Goal: Transaction & Acquisition: Obtain resource

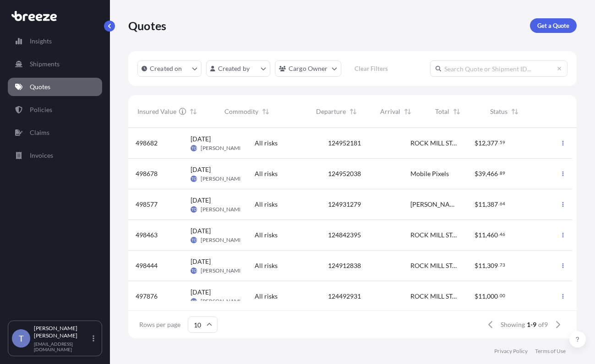
scroll to position [199, 437]
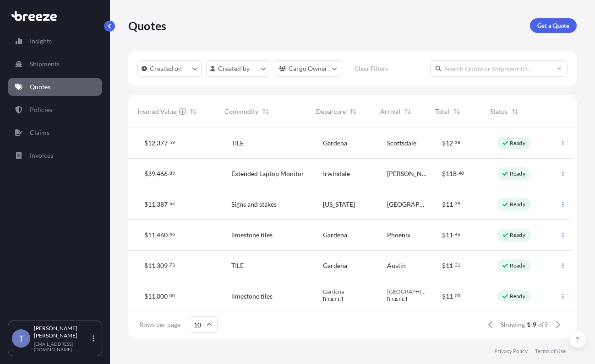
click at [463, 77] on input "text" at bounding box center [498, 68] width 137 height 16
type input "124952038"
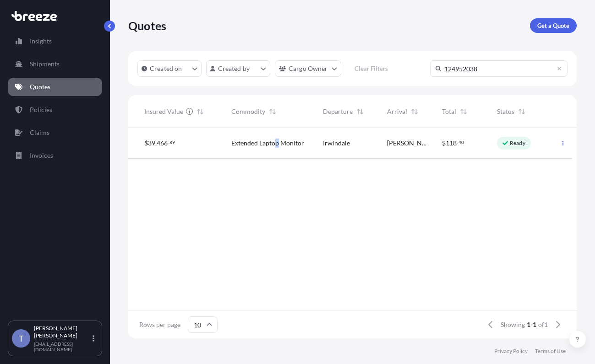
click at [280, 148] on span "Extended Laptop Monitor" at bounding box center [267, 143] width 73 height 9
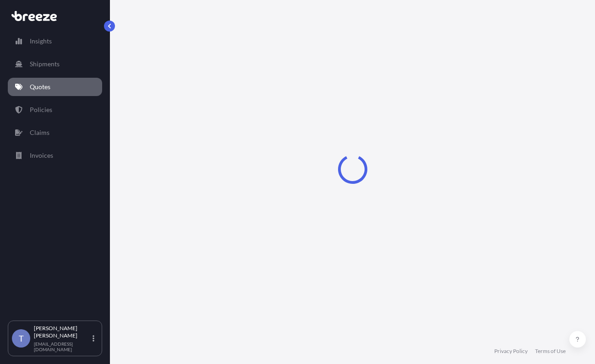
select select "Road"
select select "1"
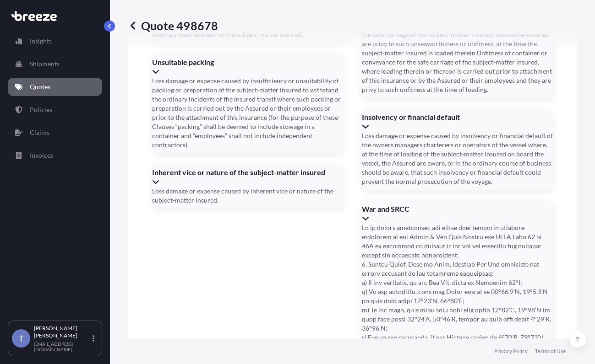
scroll to position [1507, 0]
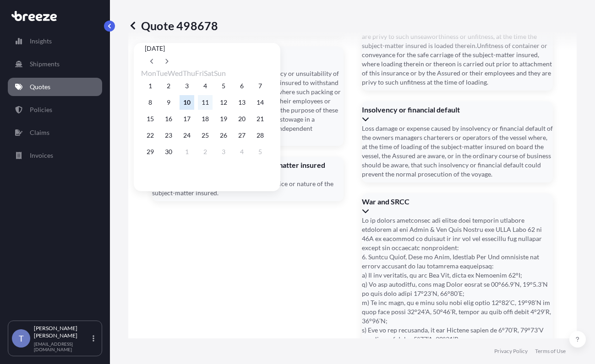
click at [209, 104] on button "11" at bounding box center [205, 102] width 15 height 15
type input "[DATE]"
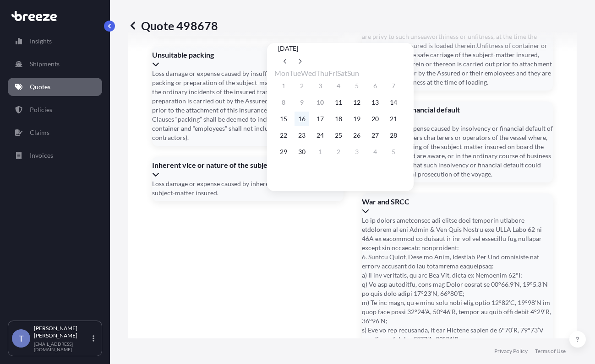
click at [306, 125] on button "16" at bounding box center [301, 119] width 15 height 15
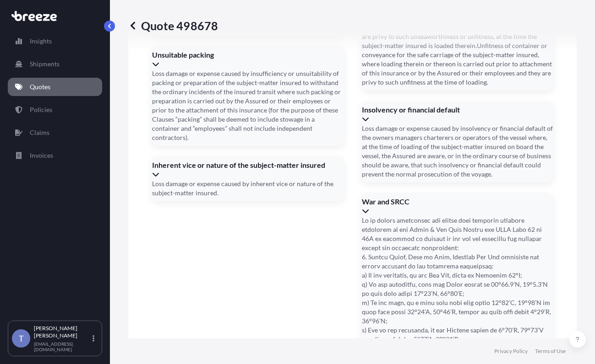
type input "[DATE]"
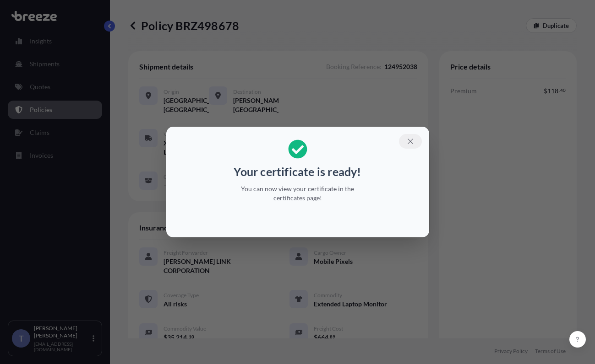
click at [414, 137] on icon "button" at bounding box center [410, 141] width 8 height 8
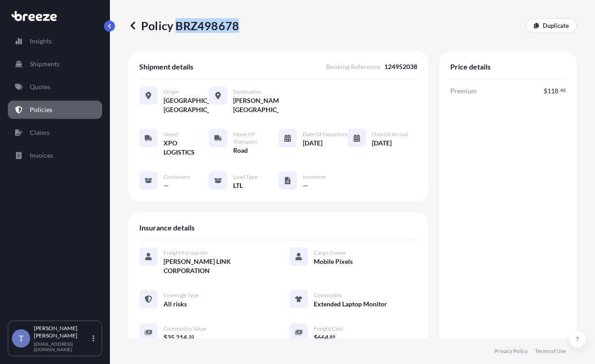
drag, startPoint x: 239, startPoint y: 28, endPoint x: 182, endPoint y: 32, distance: 57.4
click at [182, 32] on p "Policy BRZ498678" at bounding box center [183, 25] width 111 height 15
copy p "BRZ498678"
click at [402, 238] on div "Insurance details Freight Forwarder [PERSON_NAME] LINK CORPORATION Cargo Owner …" at bounding box center [278, 299] width 300 height 174
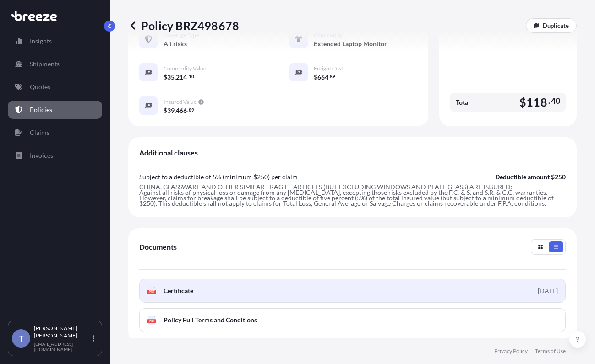
scroll to position [320, 0]
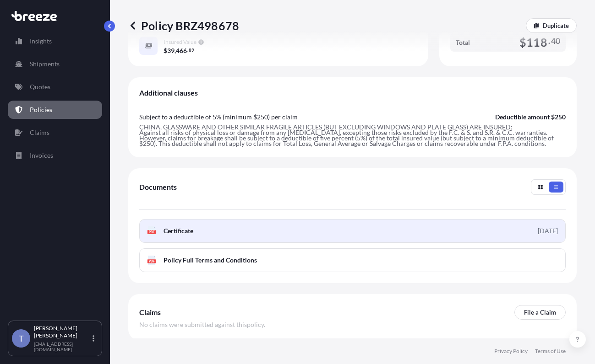
click at [274, 243] on link "PDF Certificate [DATE]" at bounding box center [352, 231] width 426 height 24
